Goal: Information Seeking & Learning: Learn about a topic

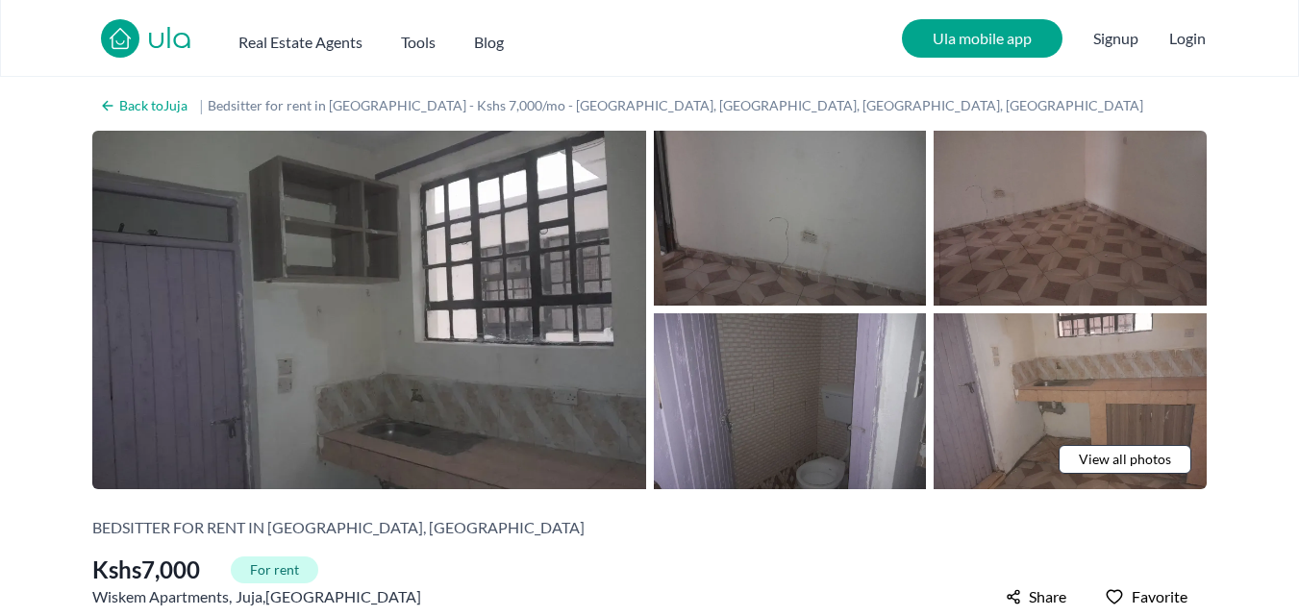
click at [1092, 458] on span "View all photos" at bounding box center [1125, 459] width 92 height 19
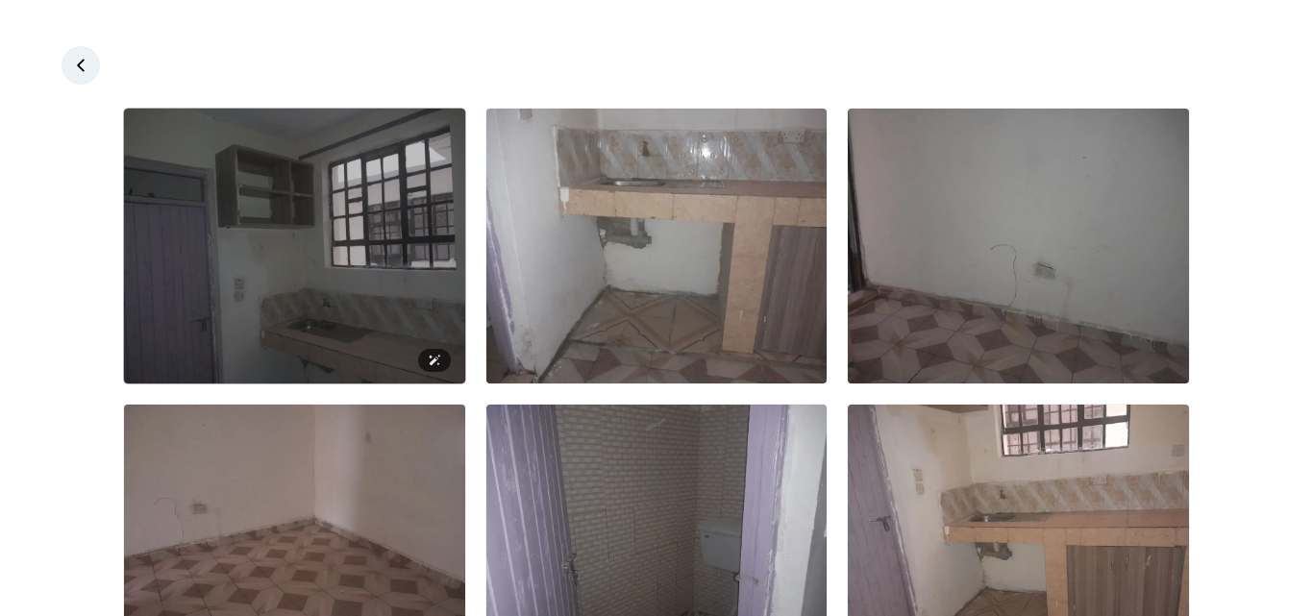
click at [402, 234] on img at bounding box center [294, 246] width 341 height 275
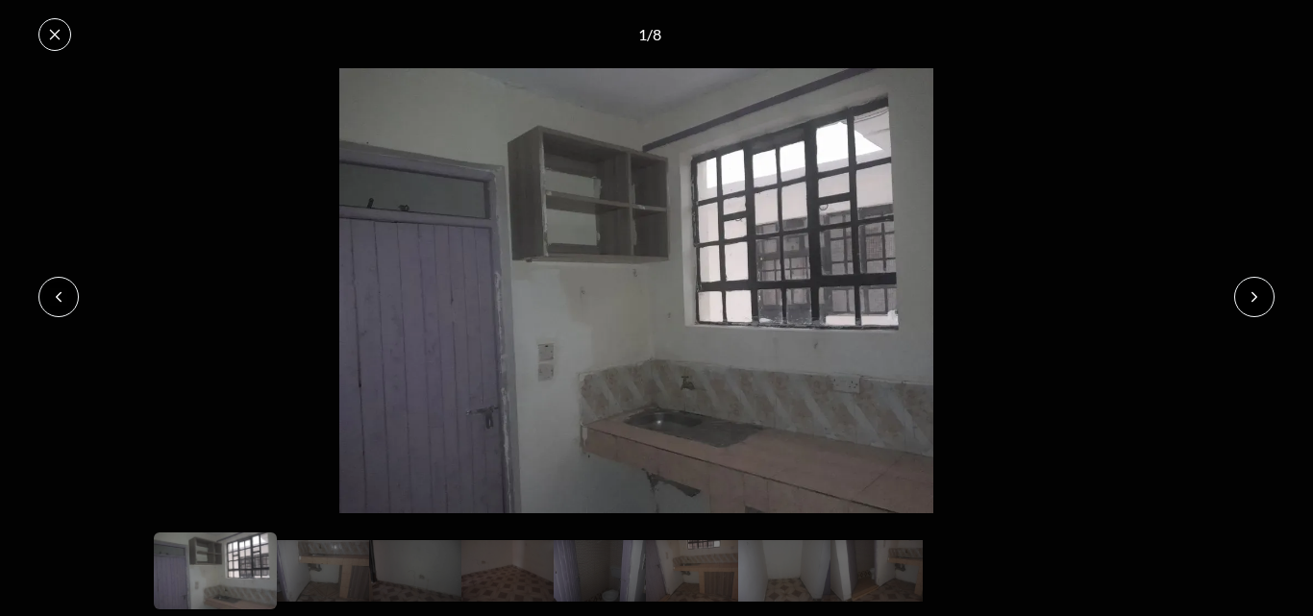
click at [1242, 293] on button at bounding box center [1254, 297] width 40 height 40
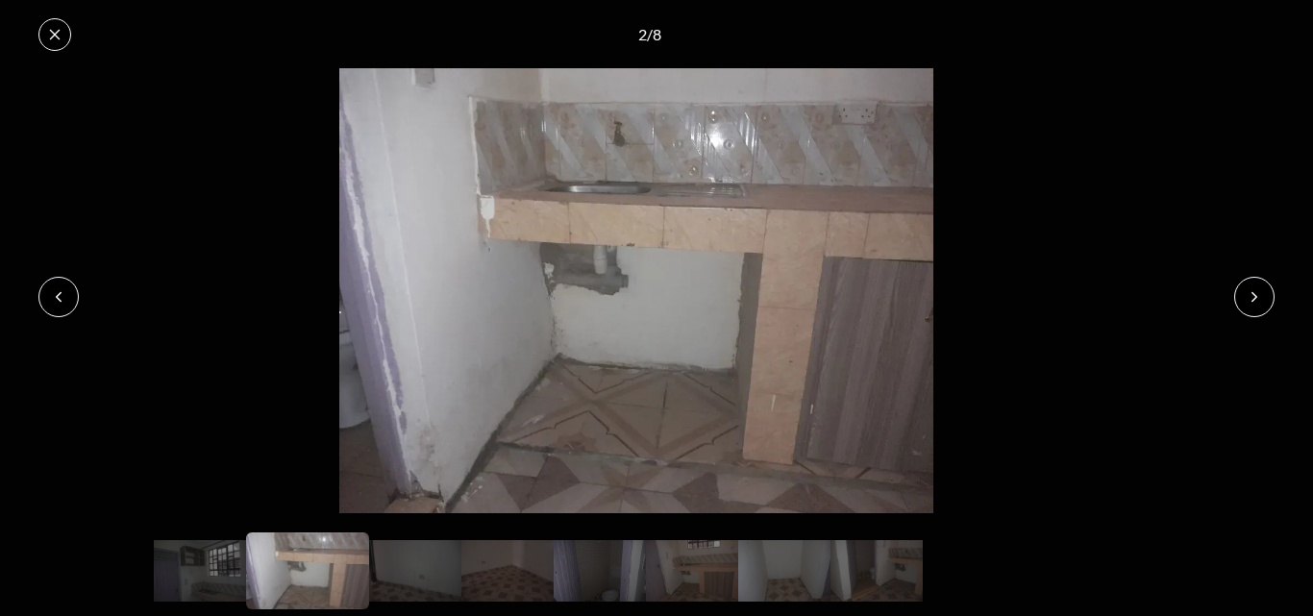
click at [1242, 293] on button at bounding box center [1254, 297] width 40 height 40
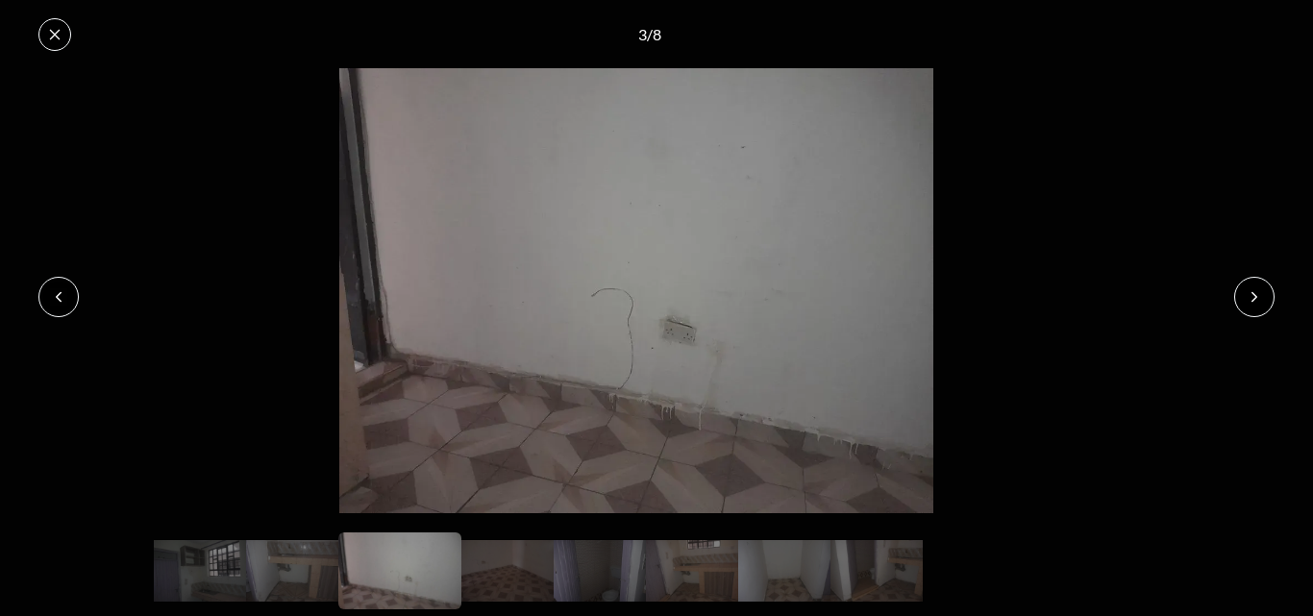
click at [1242, 293] on button at bounding box center [1254, 297] width 40 height 40
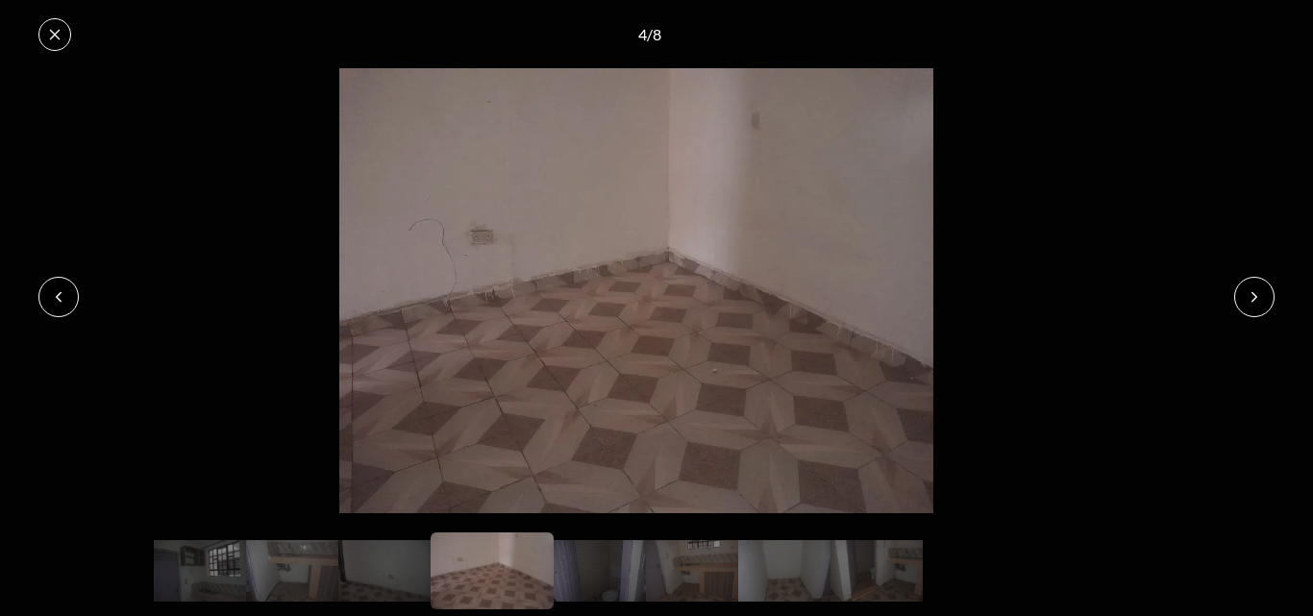
click at [1242, 293] on button at bounding box center [1254, 297] width 40 height 40
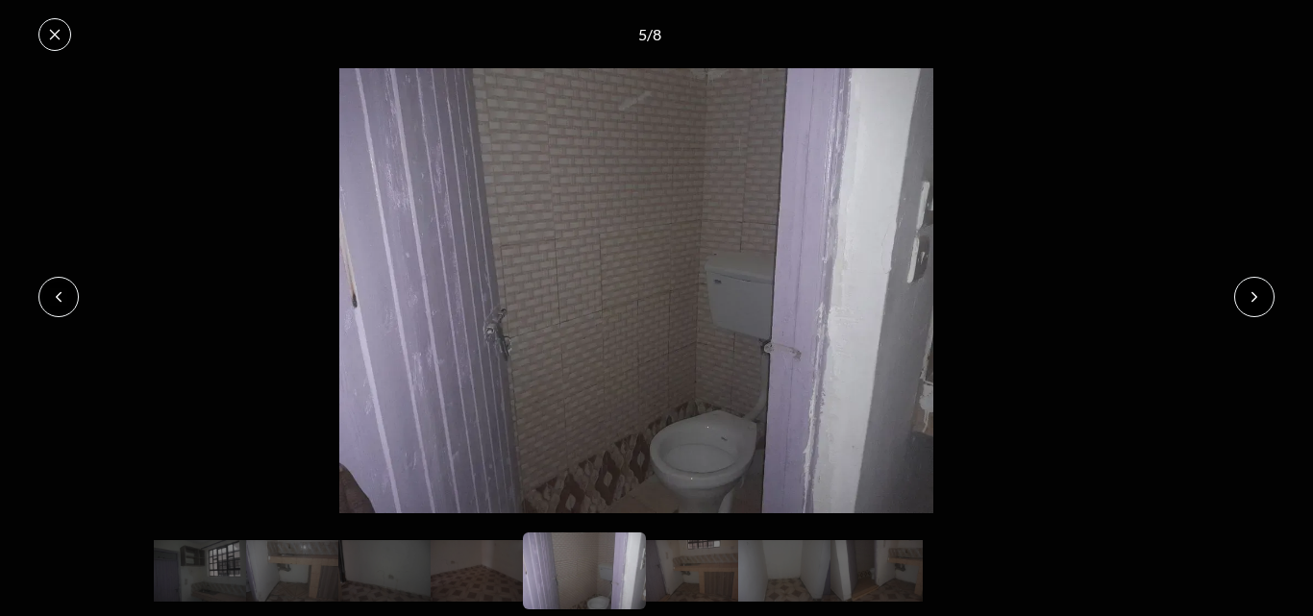
click at [1242, 293] on button at bounding box center [1254, 297] width 40 height 40
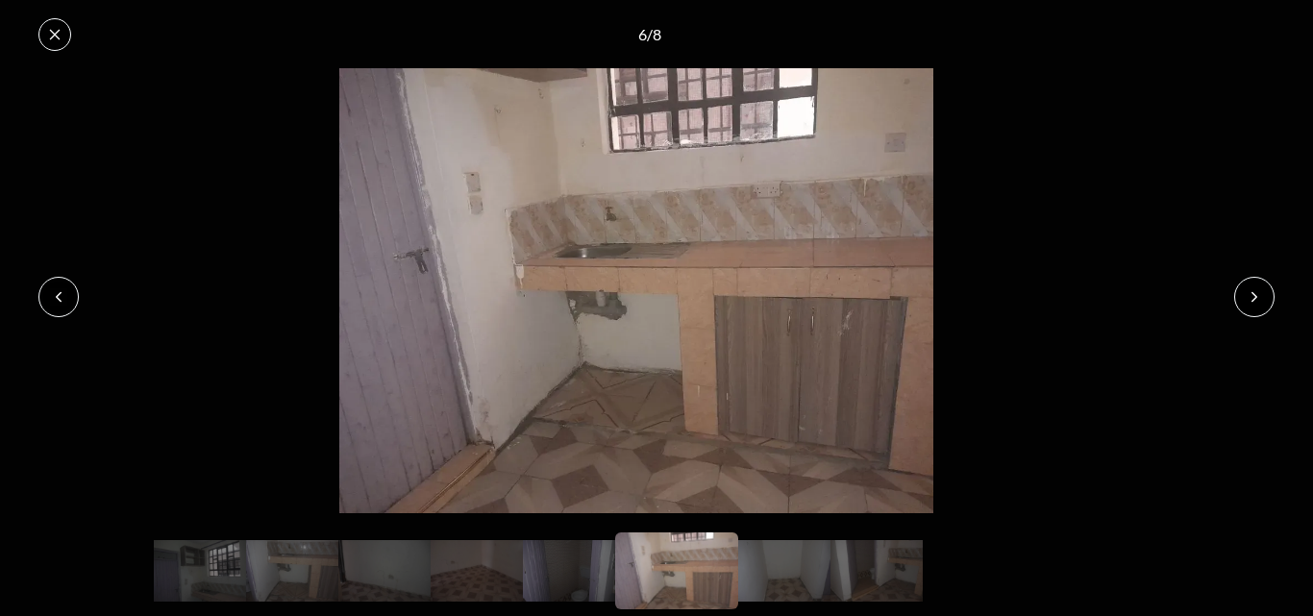
click at [1242, 293] on button at bounding box center [1254, 297] width 40 height 40
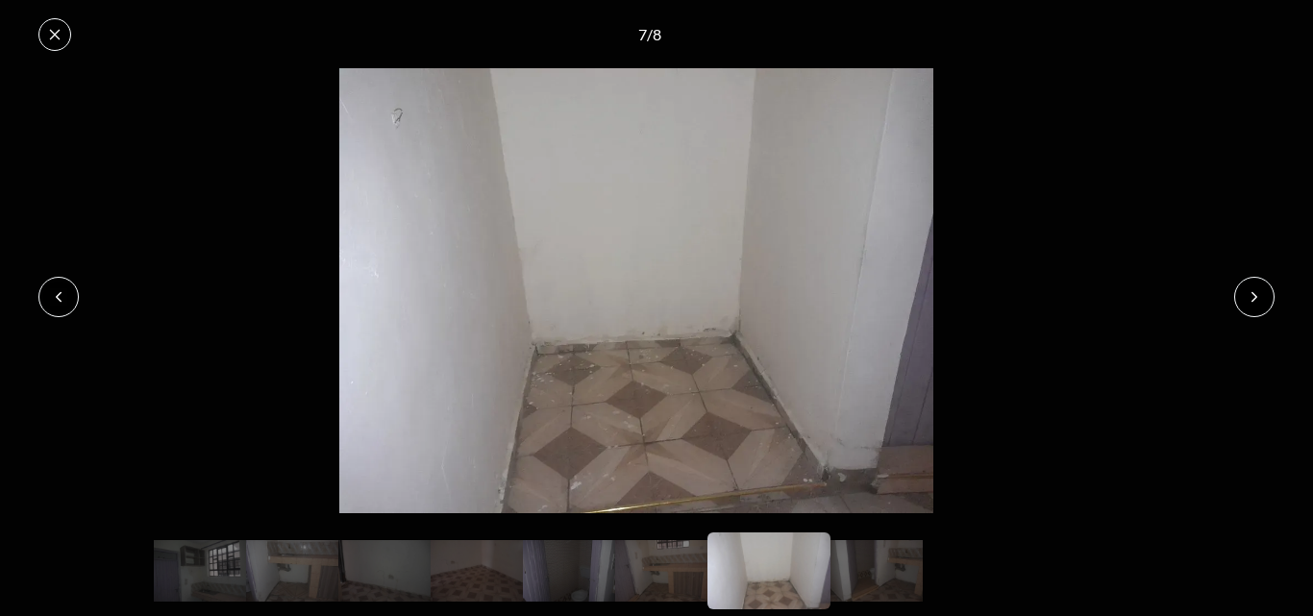
click at [1242, 293] on button at bounding box center [1254, 297] width 40 height 40
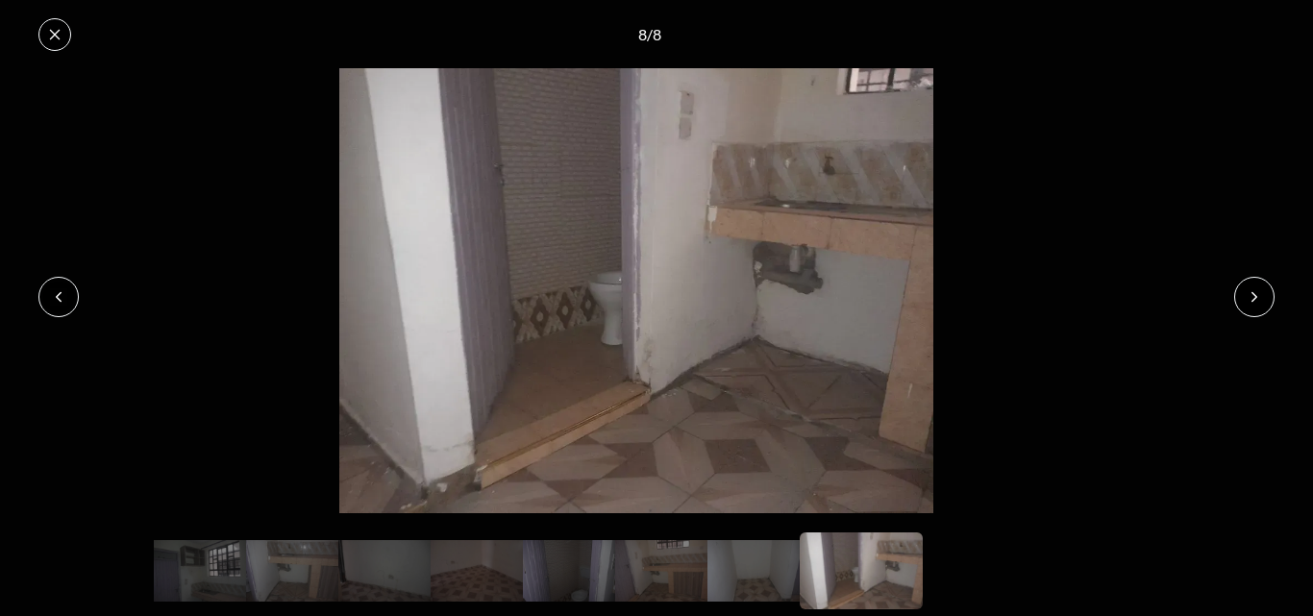
click at [1242, 293] on button at bounding box center [1254, 297] width 40 height 40
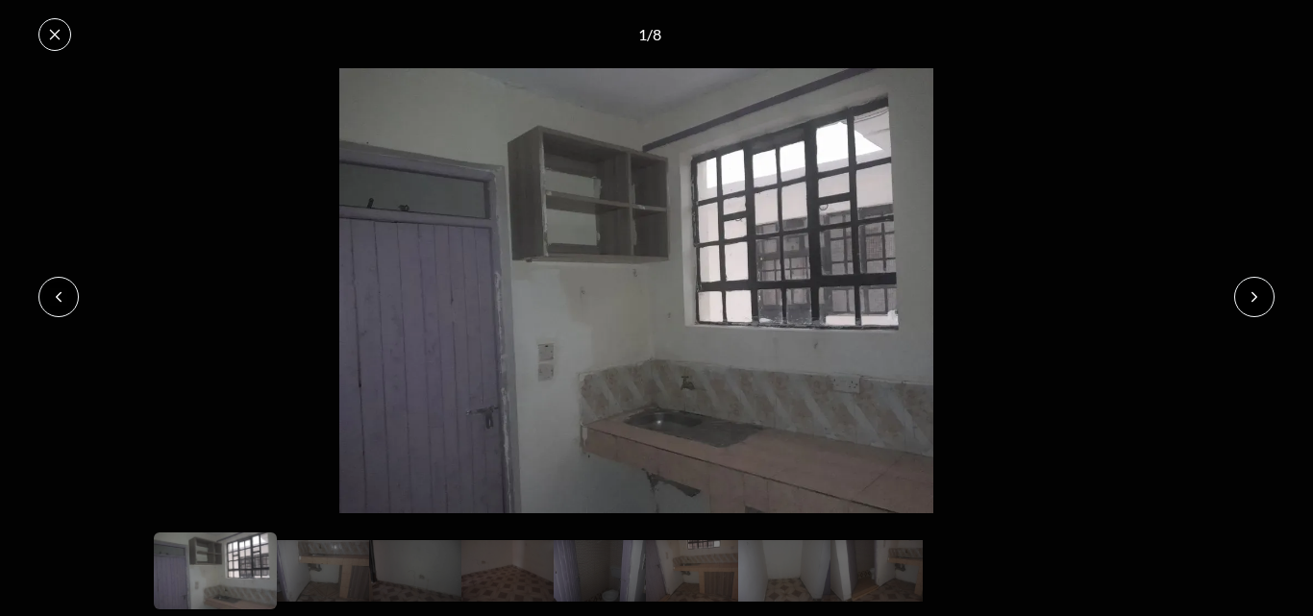
click at [1242, 293] on button at bounding box center [1254, 297] width 40 height 40
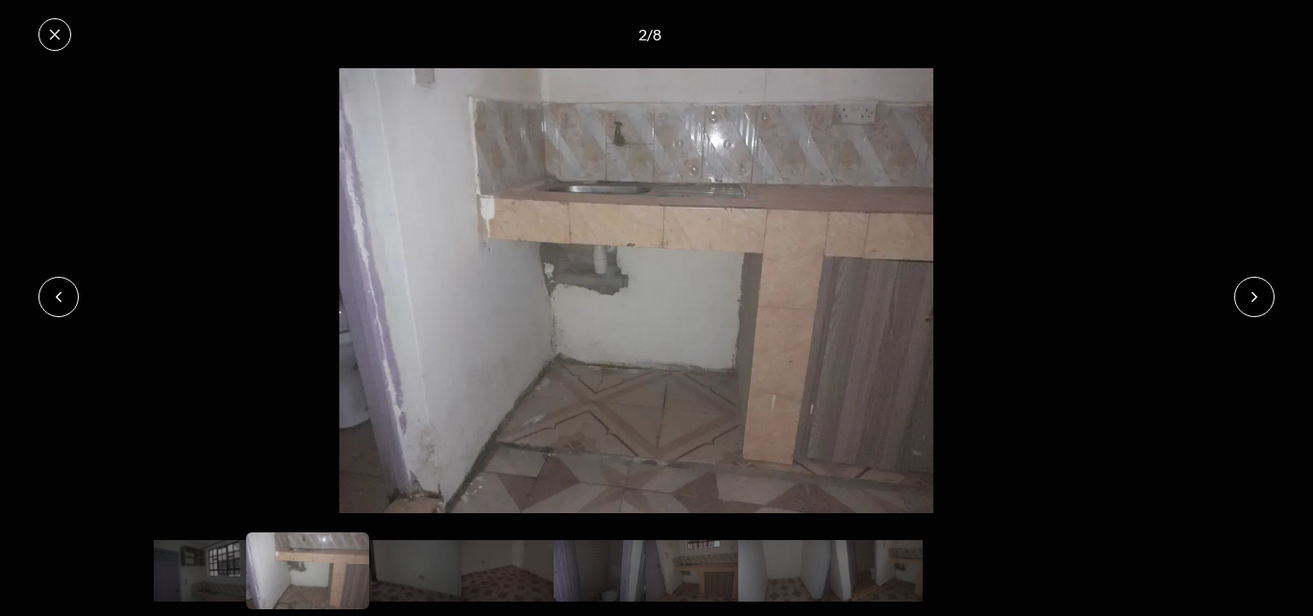
click at [59, 40] on icon at bounding box center [54, 34] width 15 height 15
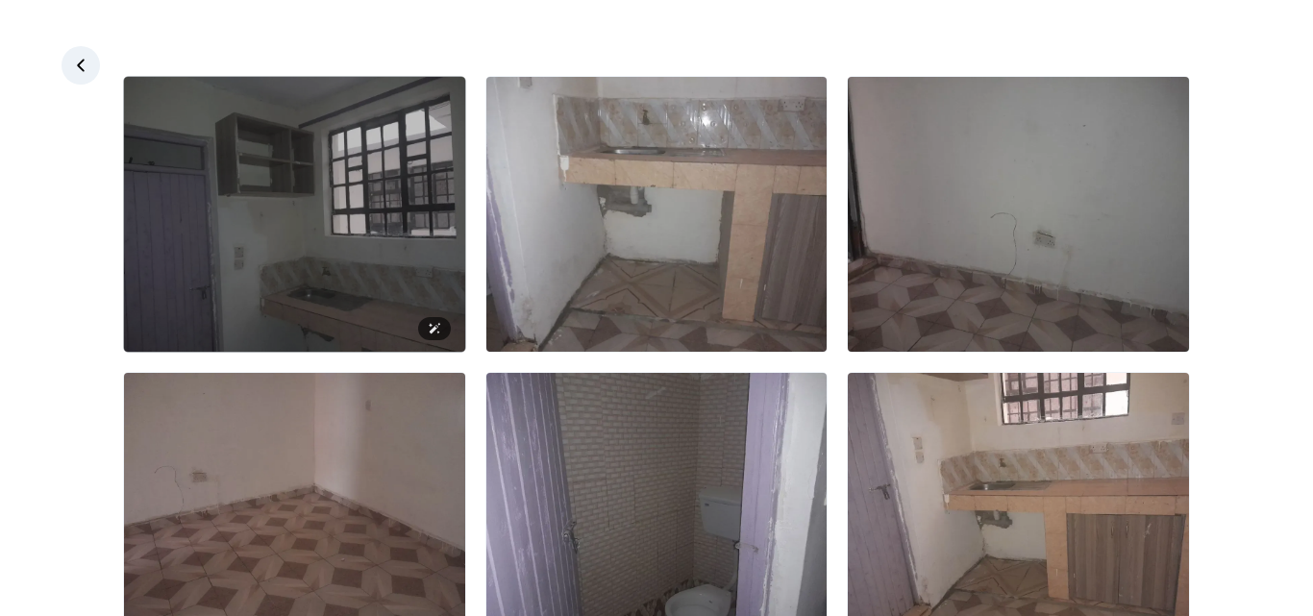
scroll to position [28, 0]
